Goal: Communication & Community: Connect with others

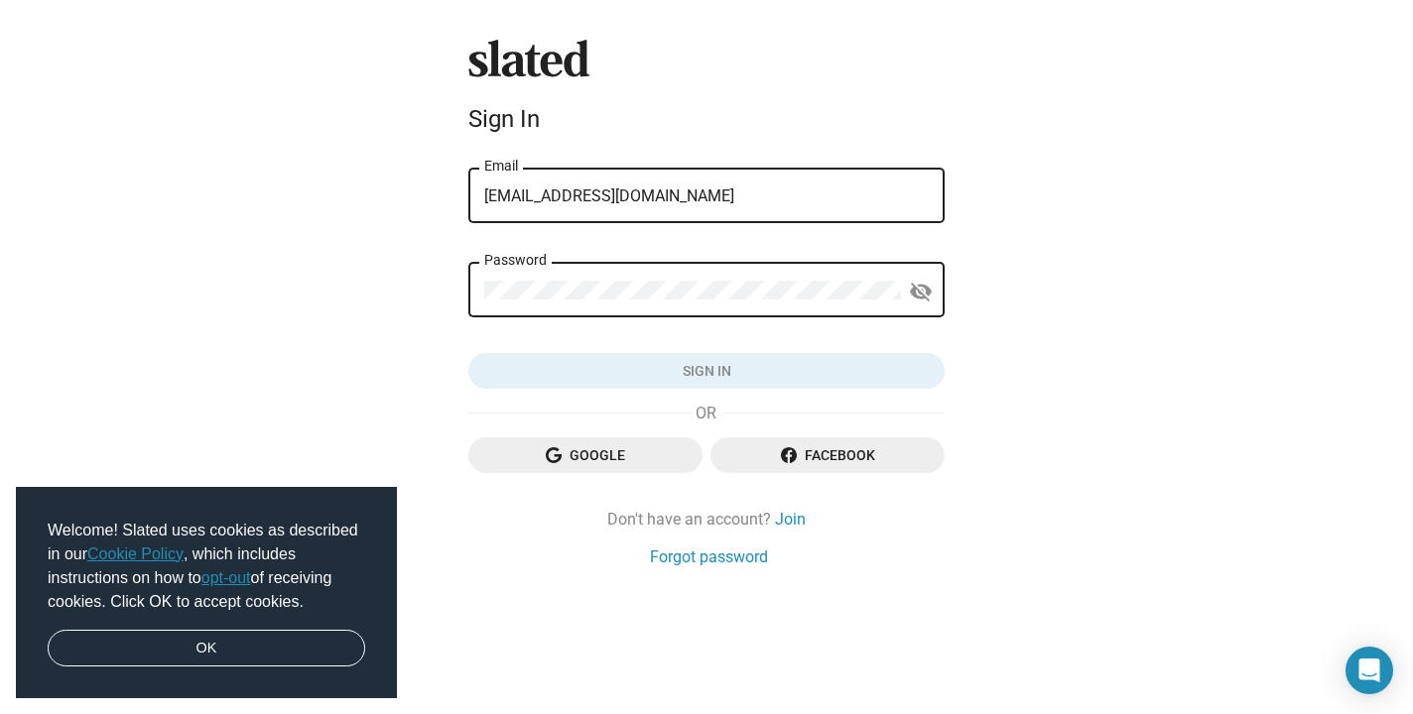
type input "[EMAIL_ADDRESS][DOMAIN_NAME]"
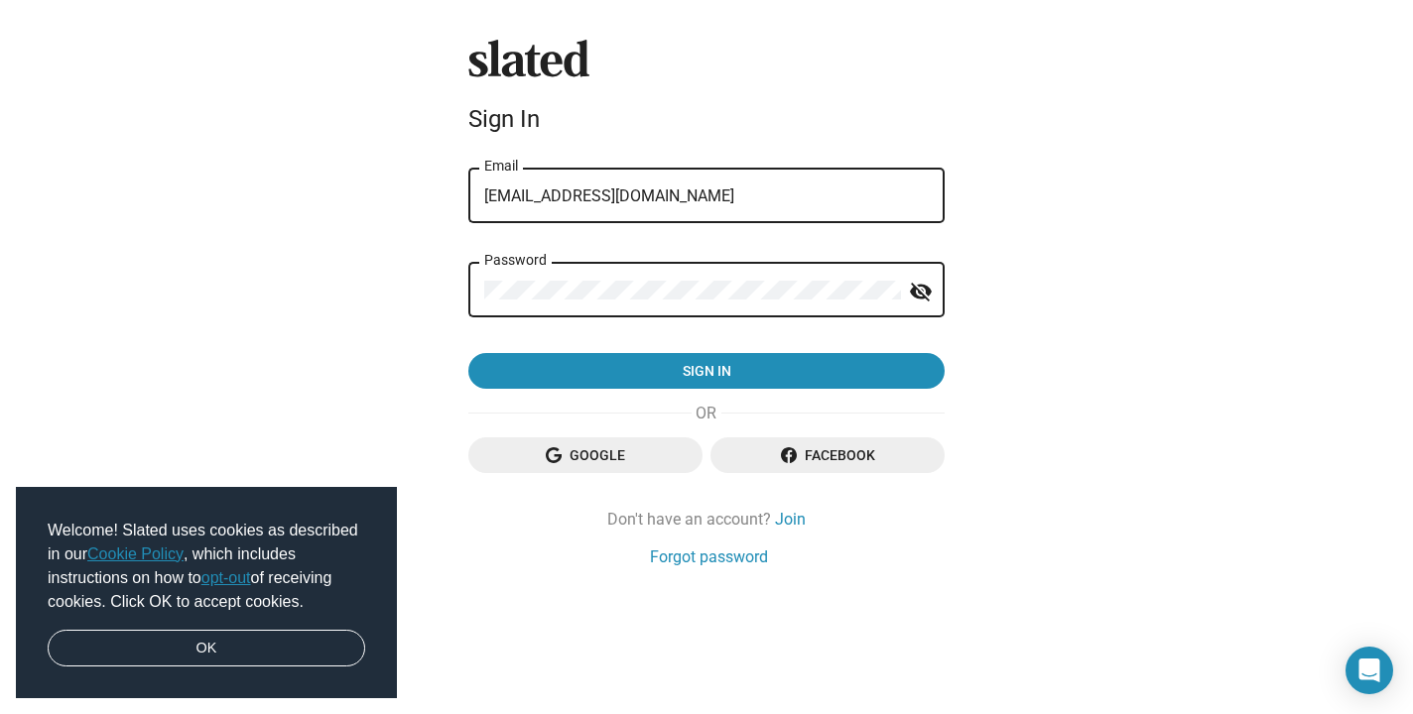
click at [707, 371] on button "Sign in" at bounding box center [706, 371] width 476 height 36
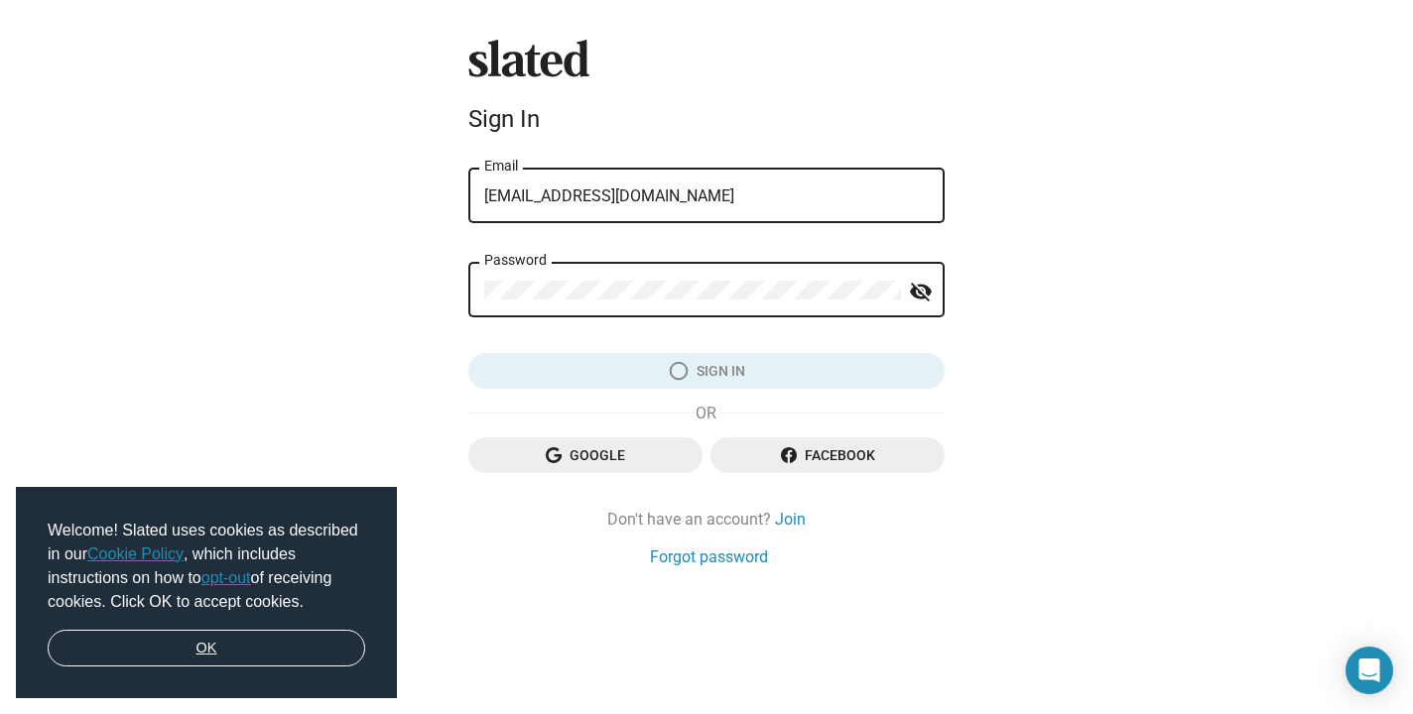
click at [249, 634] on link "OK" at bounding box center [207, 649] width 318 height 38
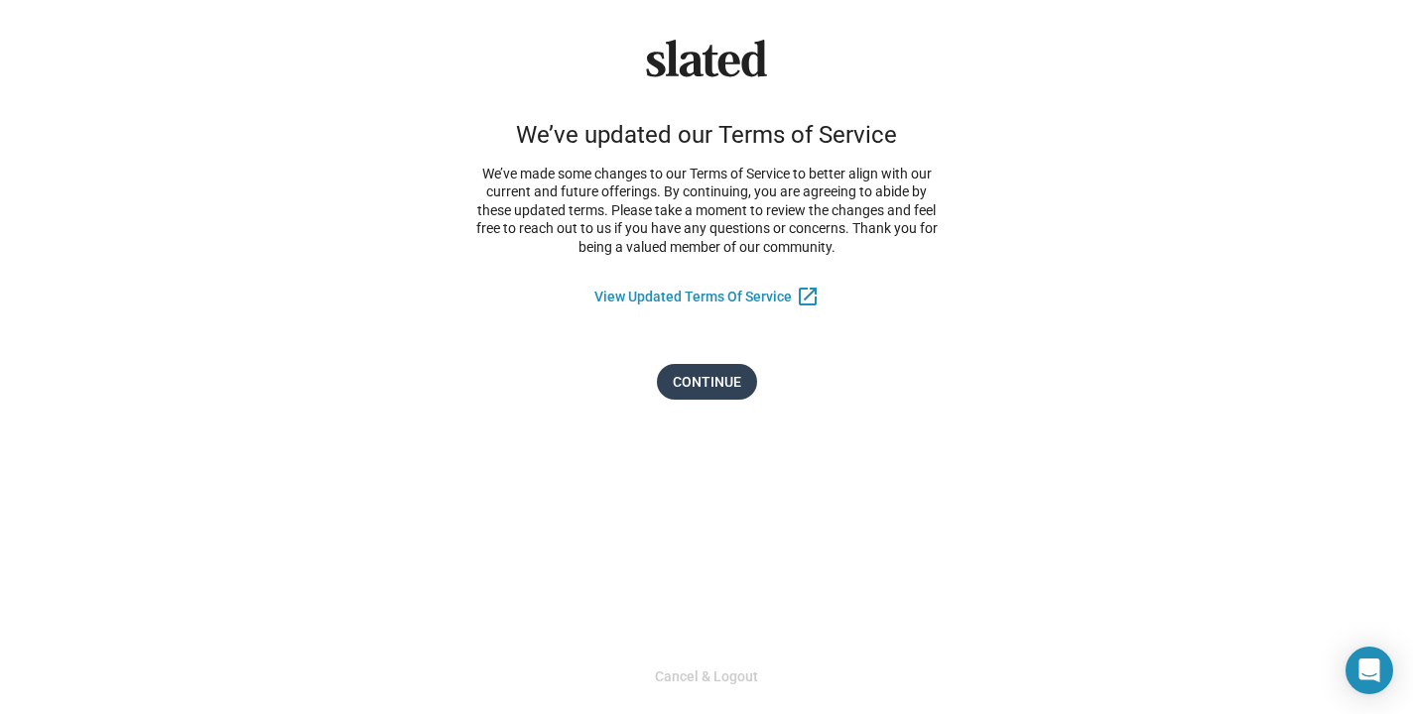
click at [718, 373] on span "Continue" at bounding box center [707, 382] width 68 height 36
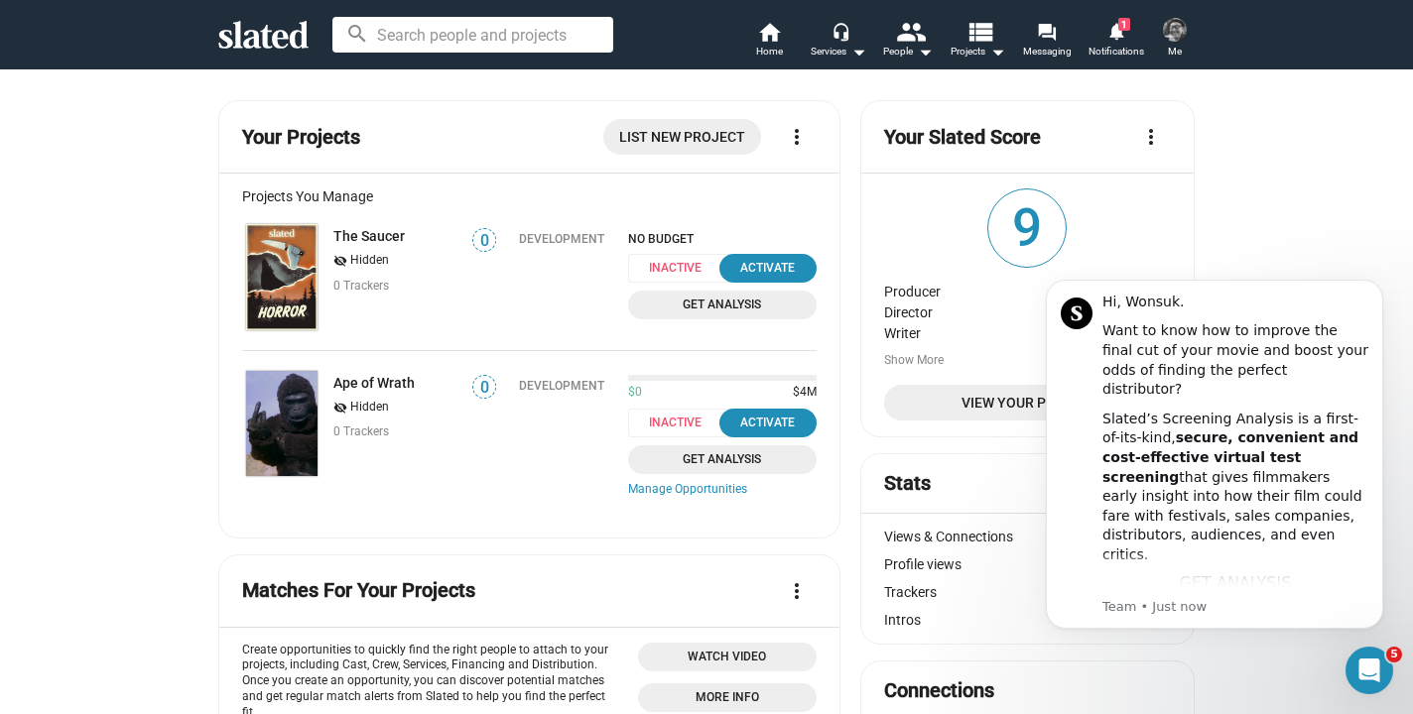
click at [1377, 291] on icon "Dismiss notification" at bounding box center [1377, 285] width 11 height 11
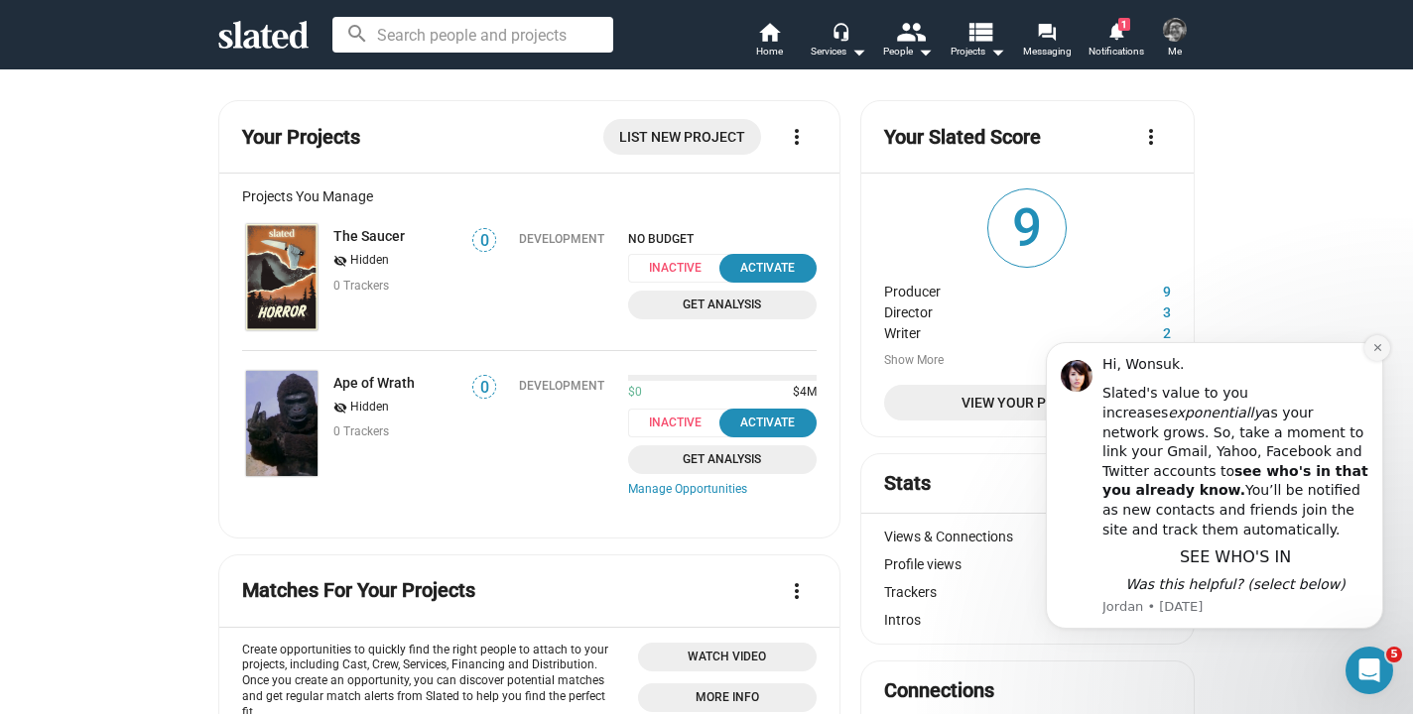
click at [1367, 361] on button "Dismiss notification" at bounding box center [1377, 348] width 26 height 26
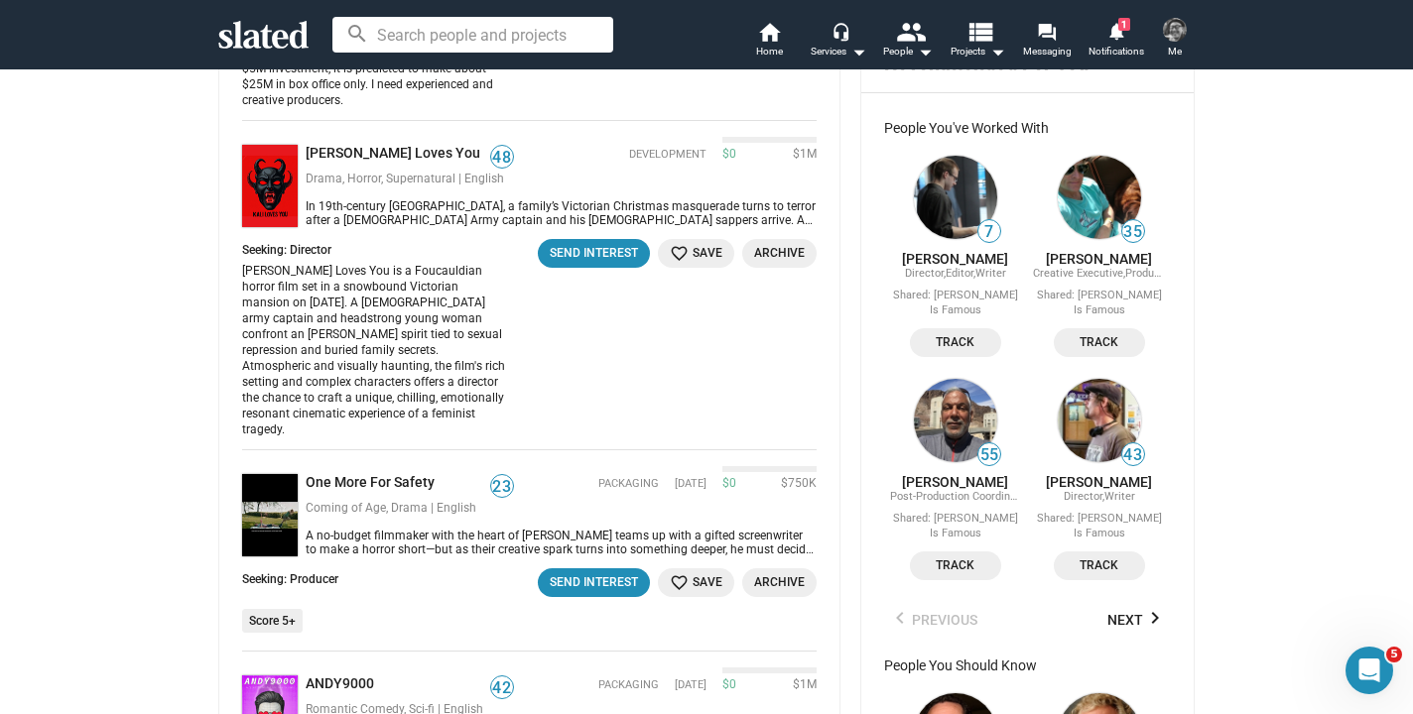
scroll to position [1187, 0]
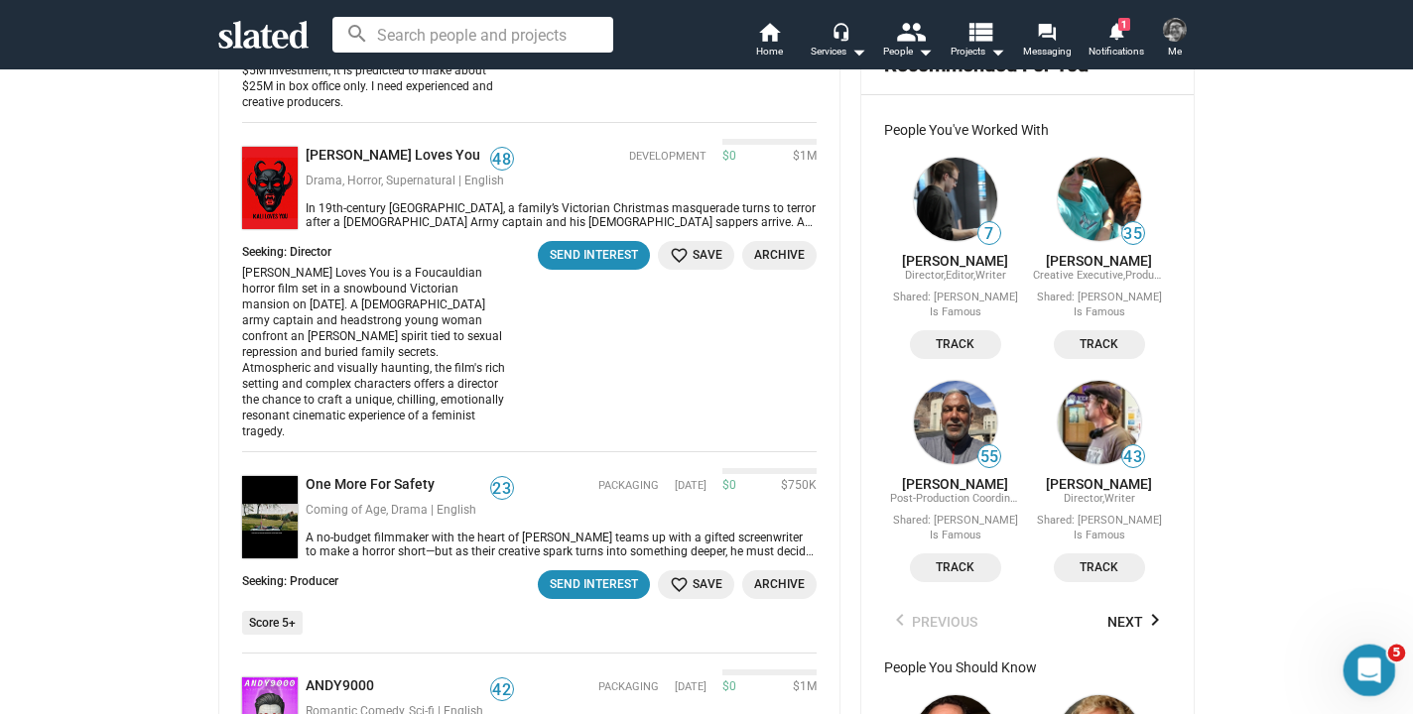
click at [1377, 664] on icon "Open Intercom Messenger" at bounding box center [1367, 668] width 33 height 33
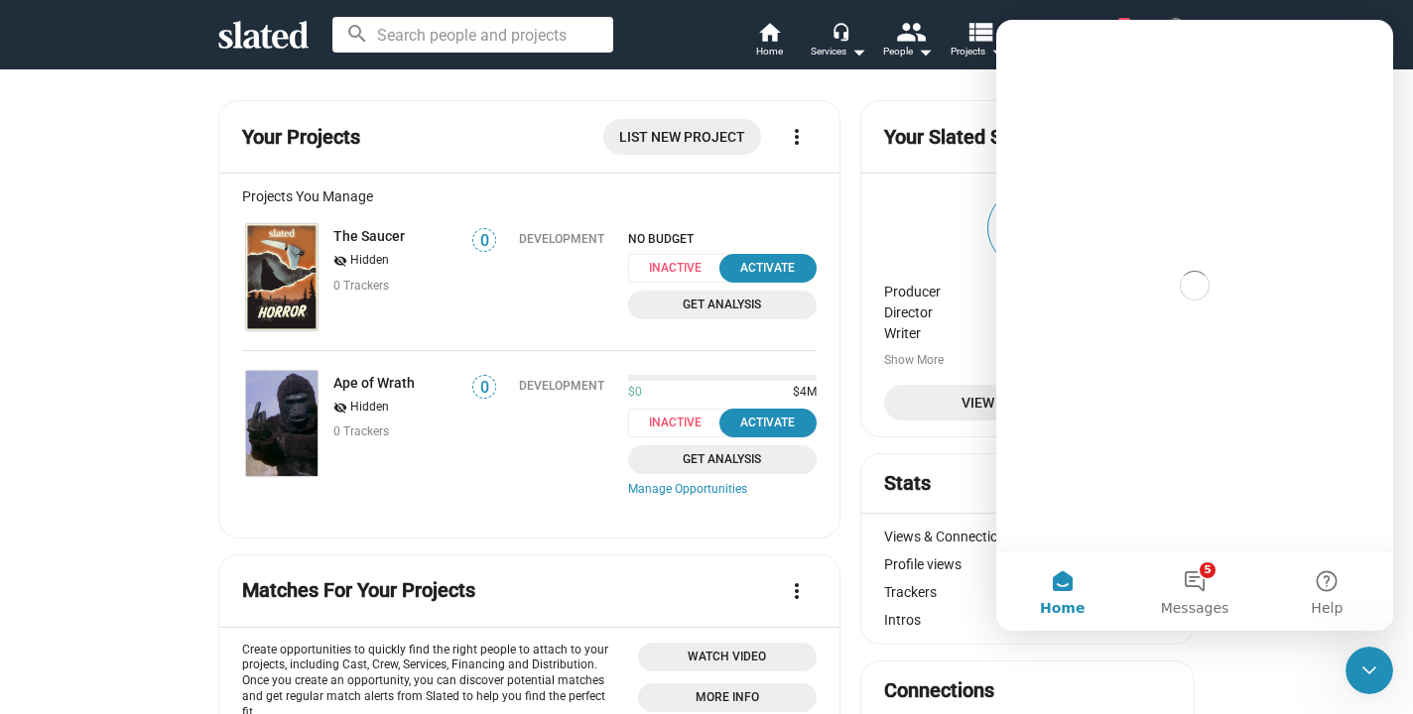
scroll to position [0, 0]
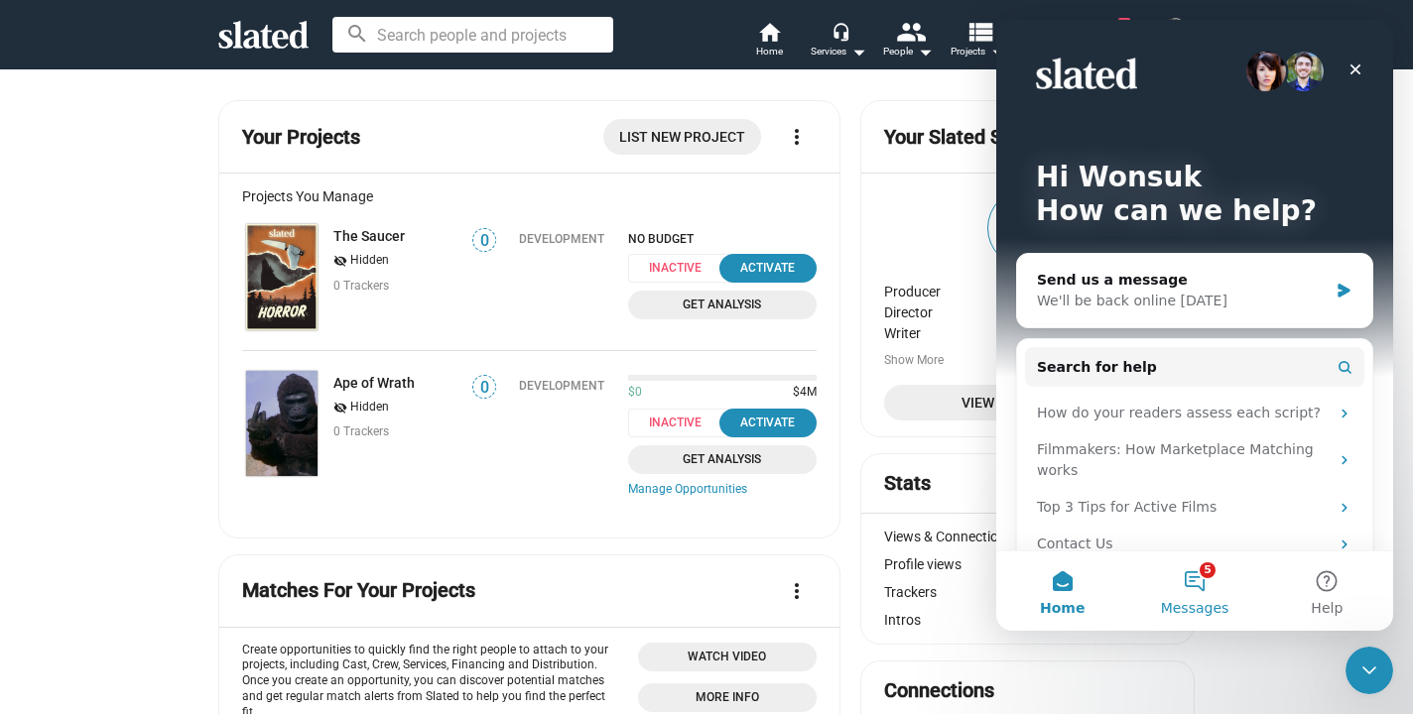
click at [1210, 579] on button "5 Messages" at bounding box center [1194, 591] width 132 height 79
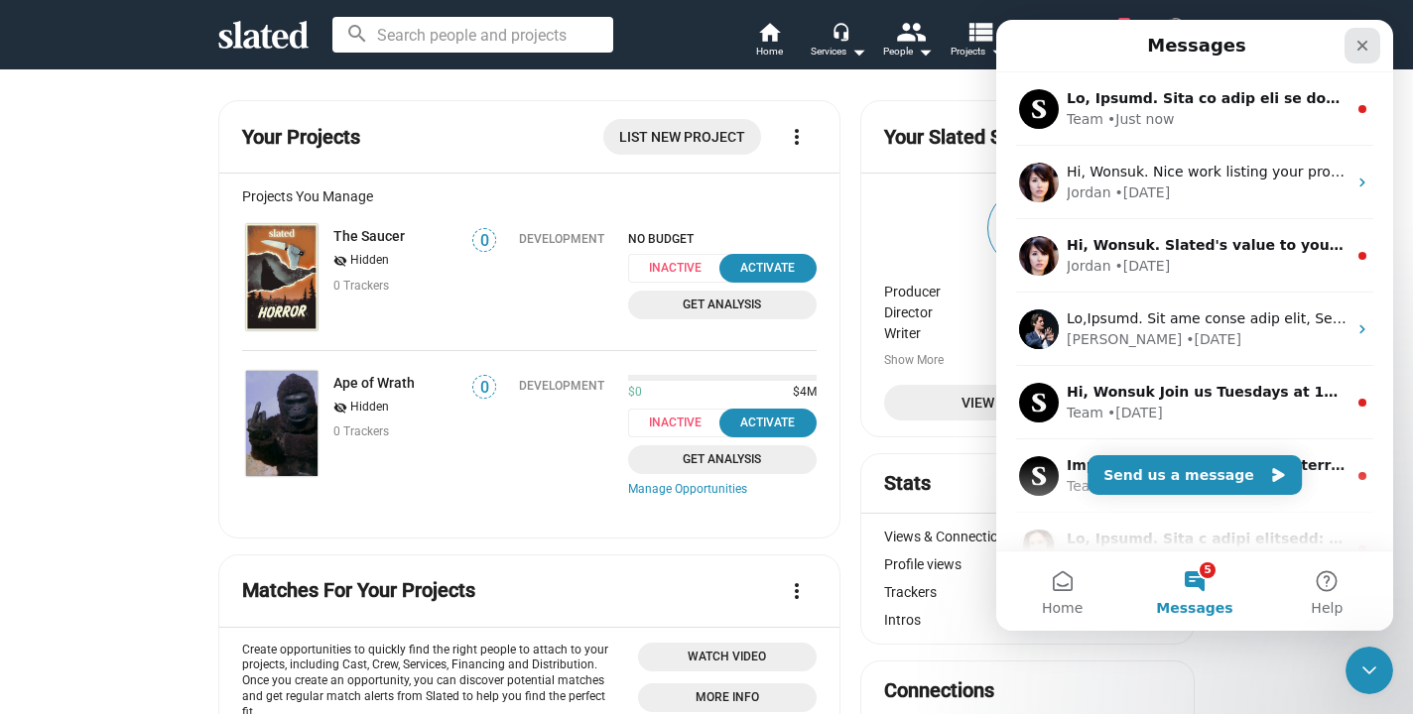
click at [1358, 41] on icon "Close" at bounding box center [1363, 46] width 16 height 16
